Goal: Information Seeking & Learning: Find specific fact

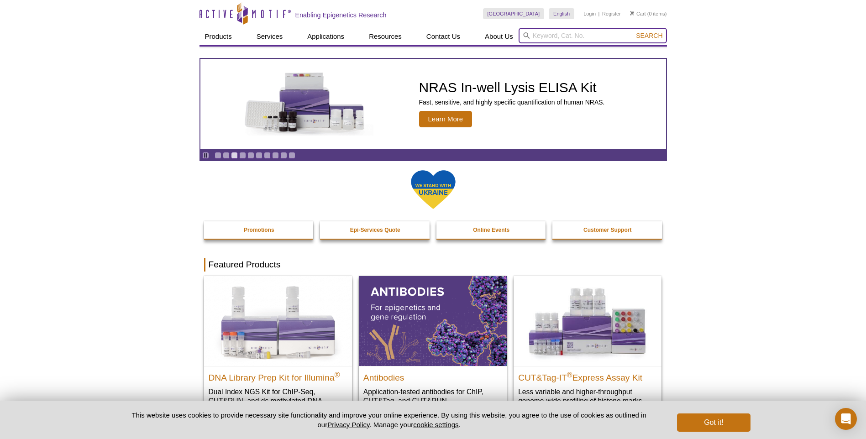
click at [584, 35] on input "search" at bounding box center [593, 36] width 148 height 16
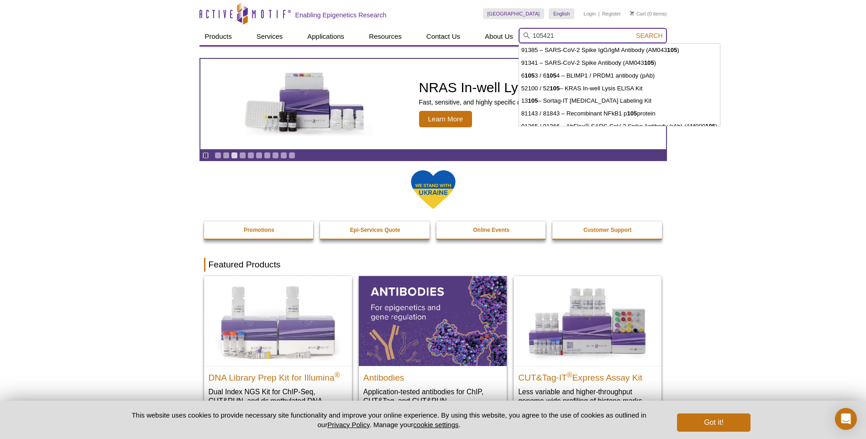
type input "105421"
click at [633, 31] on button "Search" at bounding box center [649, 35] width 32 height 8
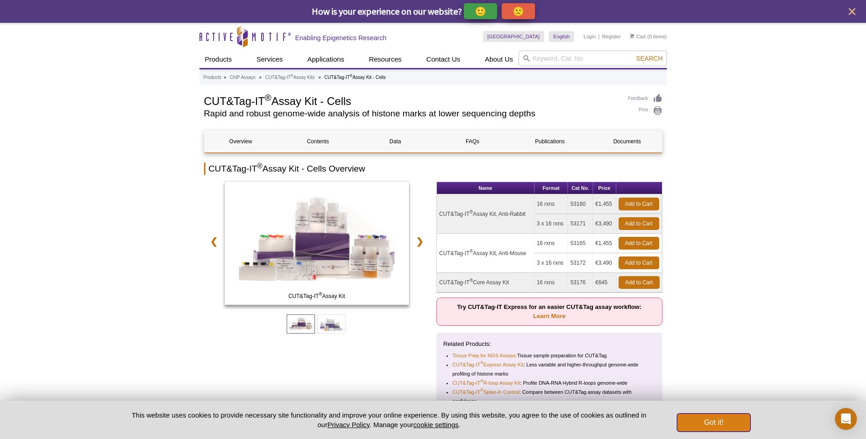
click at [708, 420] on button "Got it!" at bounding box center [713, 423] width 73 height 18
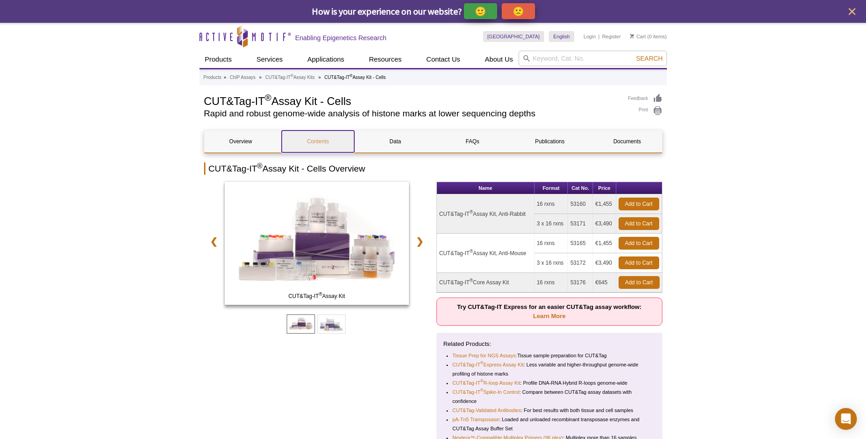
click at [321, 138] on link "Contents" at bounding box center [318, 142] width 73 height 22
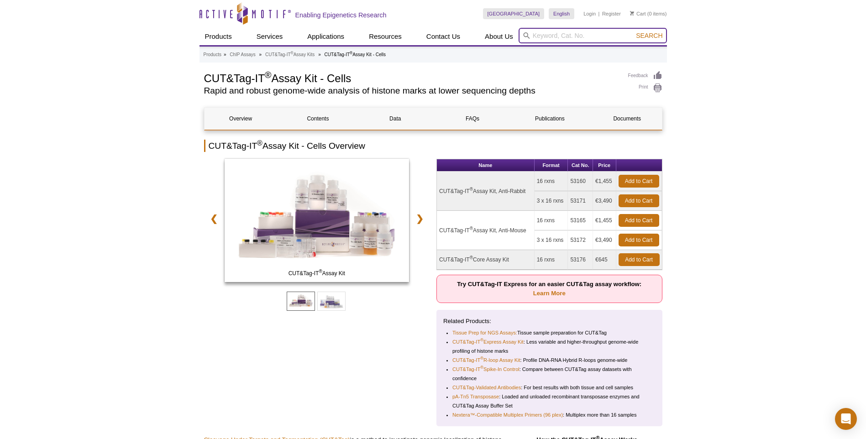
click at [557, 36] on div "Skip to content Active Motif Logo Enabling Epigenetics Research Germany Austral…" at bounding box center [432, 22] width 467 height 45
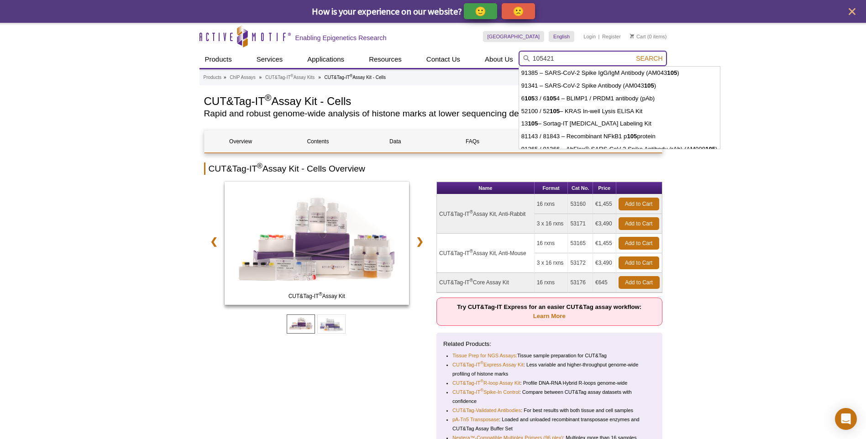
type input "105421"
click at [633, 54] on button "Search" at bounding box center [649, 58] width 32 height 8
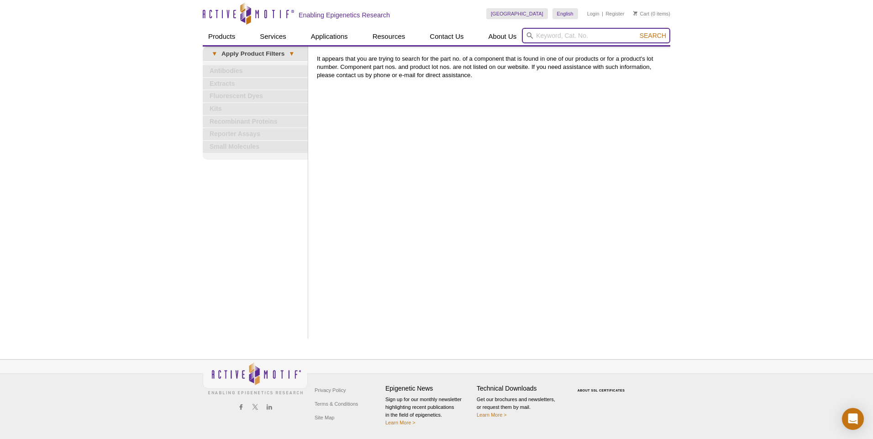
click at [555, 38] on input "search" at bounding box center [596, 36] width 148 height 16
type input "dna purification columns"
click at [637, 31] on button "Search" at bounding box center [653, 35] width 32 height 8
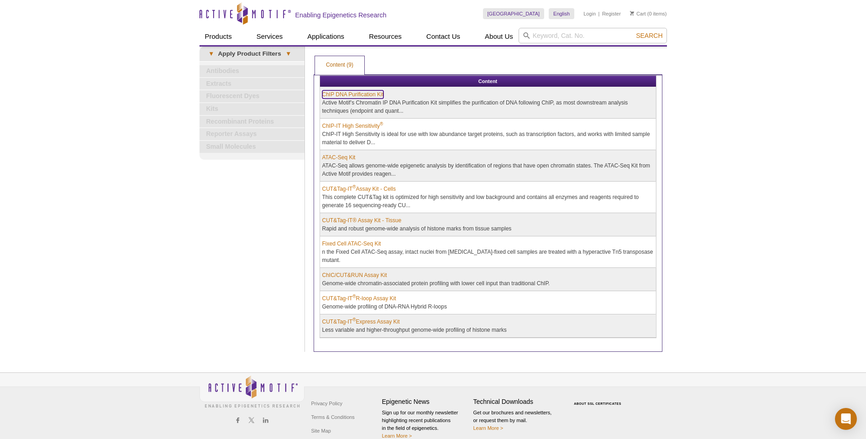
click at [346, 94] on link "ChIP DNA Purification Kit" at bounding box center [353, 94] width 62 height 8
click at [370, 126] on link "ChIP-IT High Sensitivity ®" at bounding box center [352, 126] width 61 height 8
click at [341, 157] on link "ATAC-Seq Kit" at bounding box center [338, 157] width 33 height 8
click at [535, 36] on input "search" at bounding box center [593, 36] width 148 height 16
type input "105421"
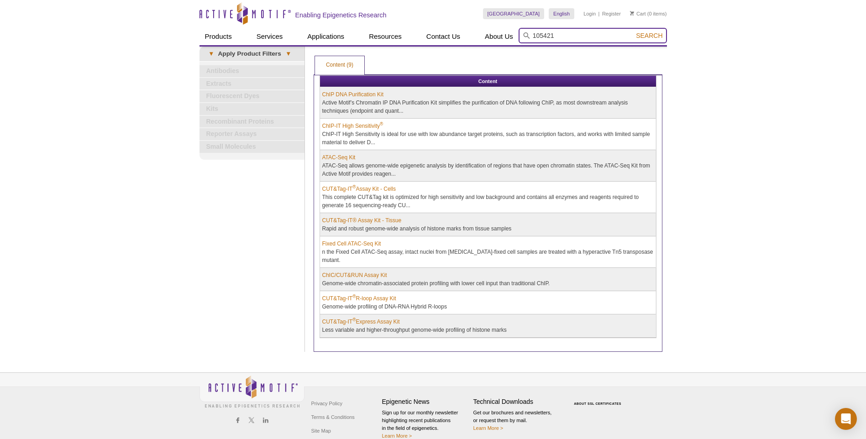
click at [633, 31] on button "Search" at bounding box center [649, 35] width 32 height 8
